Goal: Task Accomplishment & Management: Manage account settings

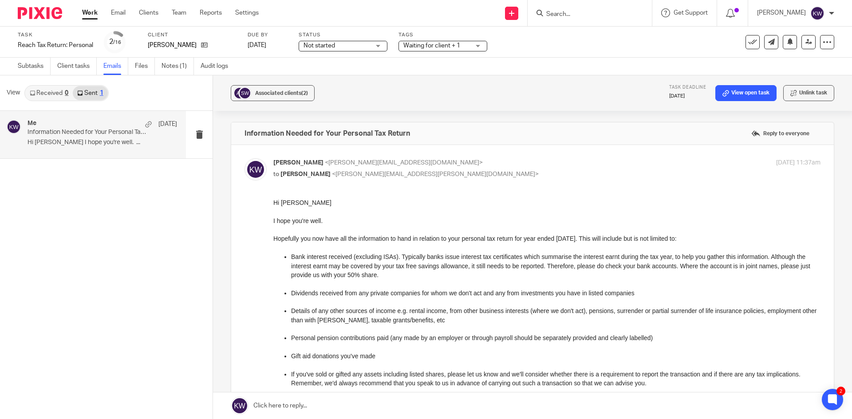
click at [588, 12] on input "Search" at bounding box center [585, 15] width 80 height 8
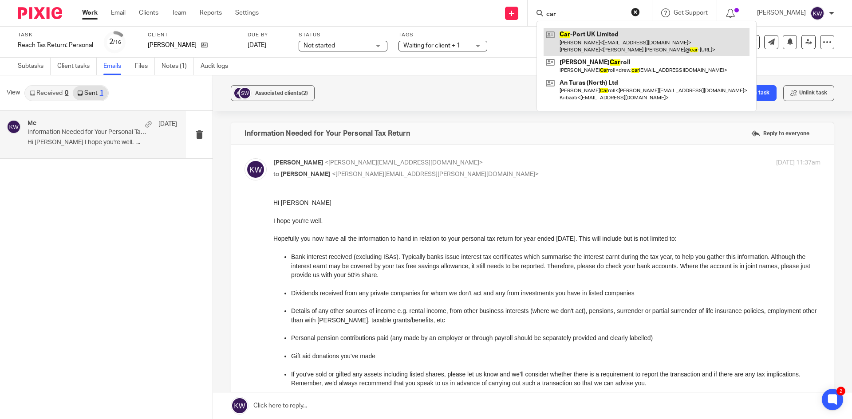
type input "car"
click at [583, 39] on link at bounding box center [646, 42] width 206 height 28
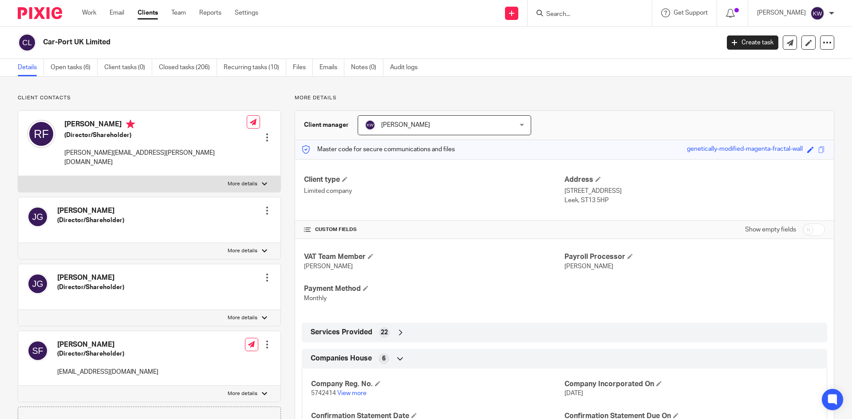
click at [263, 206] on div at bounding box center [267, 210] width 9 height 9
click at [225, 223] on link "Edit contact" at bounding box center [225, 221] width 85 height 13
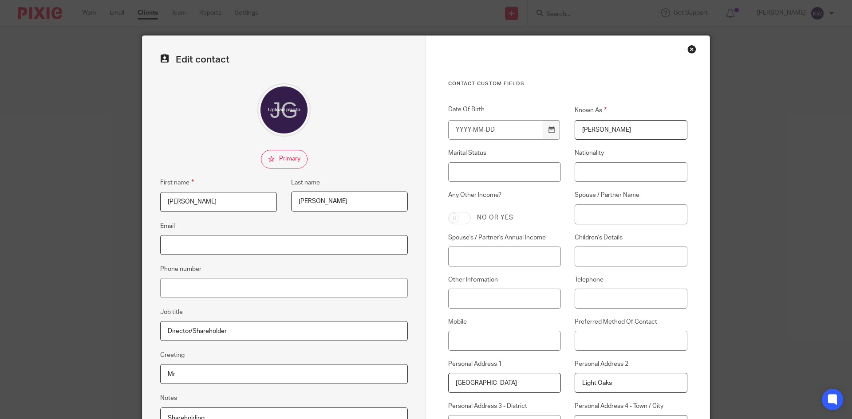
click at [334, 243] on input "Email" at bounding box center [284, 245] width 248 height 20
paste input "[PERSON_NAME][EMAIL_ADDRESS][PERSON_NAME][DOMAIN_NAME]"
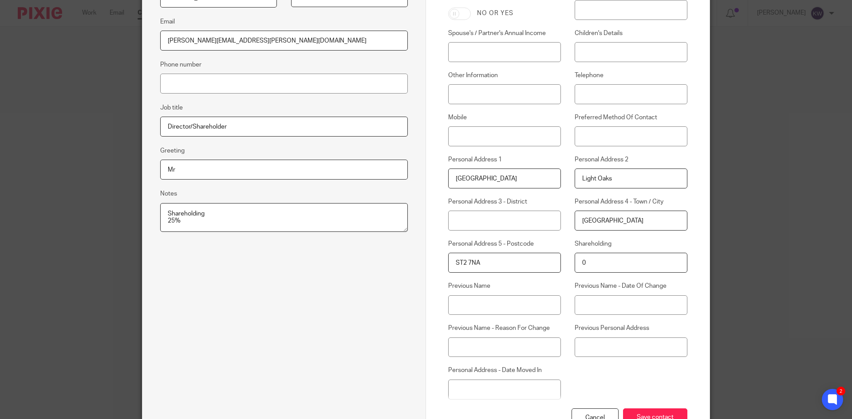
scroll to position [271, 0]
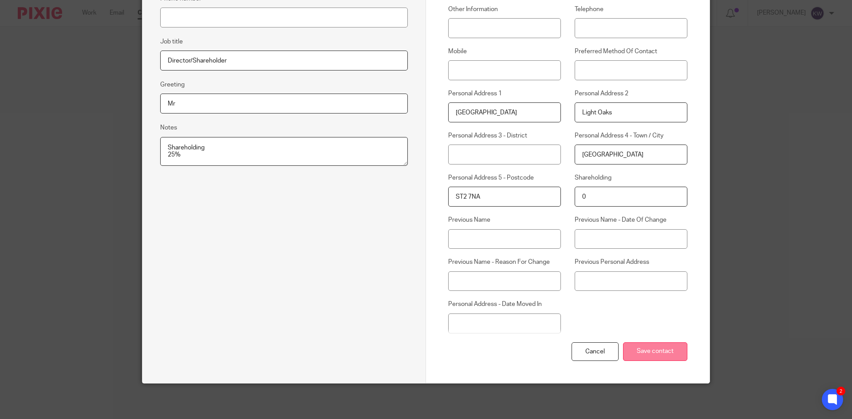
type input "[PERSON_NAME][EMAIL_ADDRESS][PERSON_NAME][DOMAIN_NAME]"
click at [641, 355] on input "Save contact" at bounding box center [655, 351] width 64 height 19
